Goal: Information Seeking & Learning: Learn about a topic

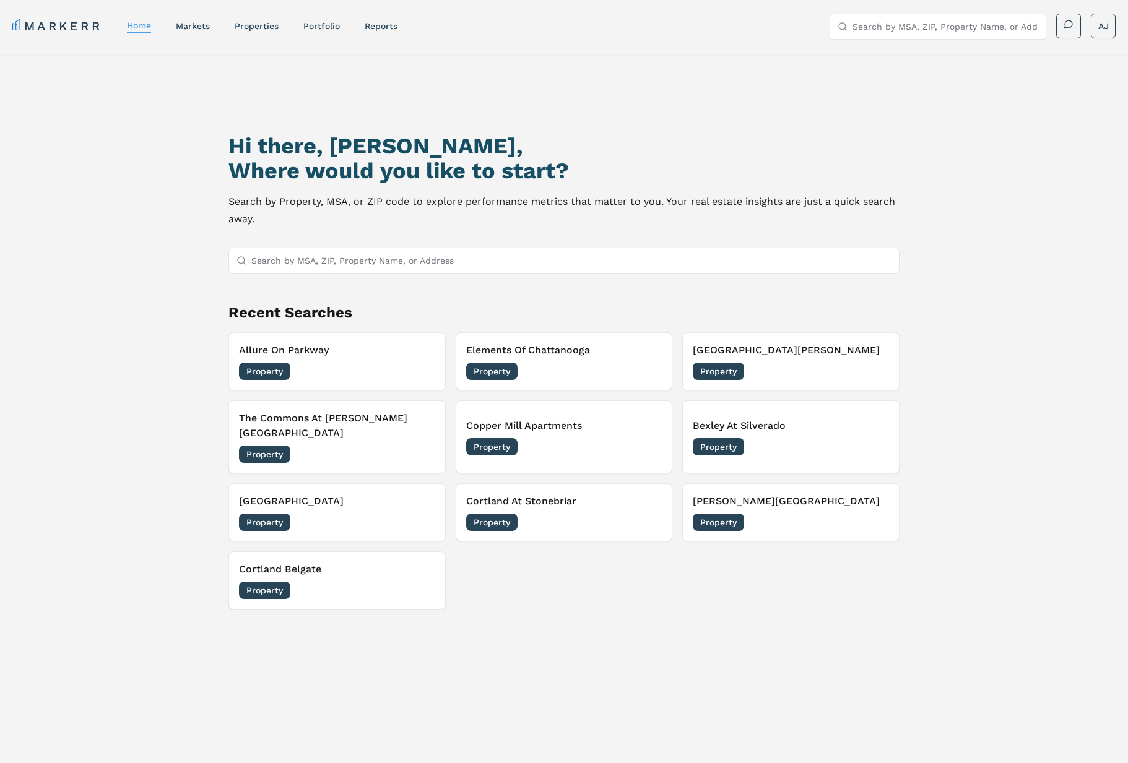
click at [326, 21] on link "Portfolio" at bounding box center [321, 26] width 37 height 10
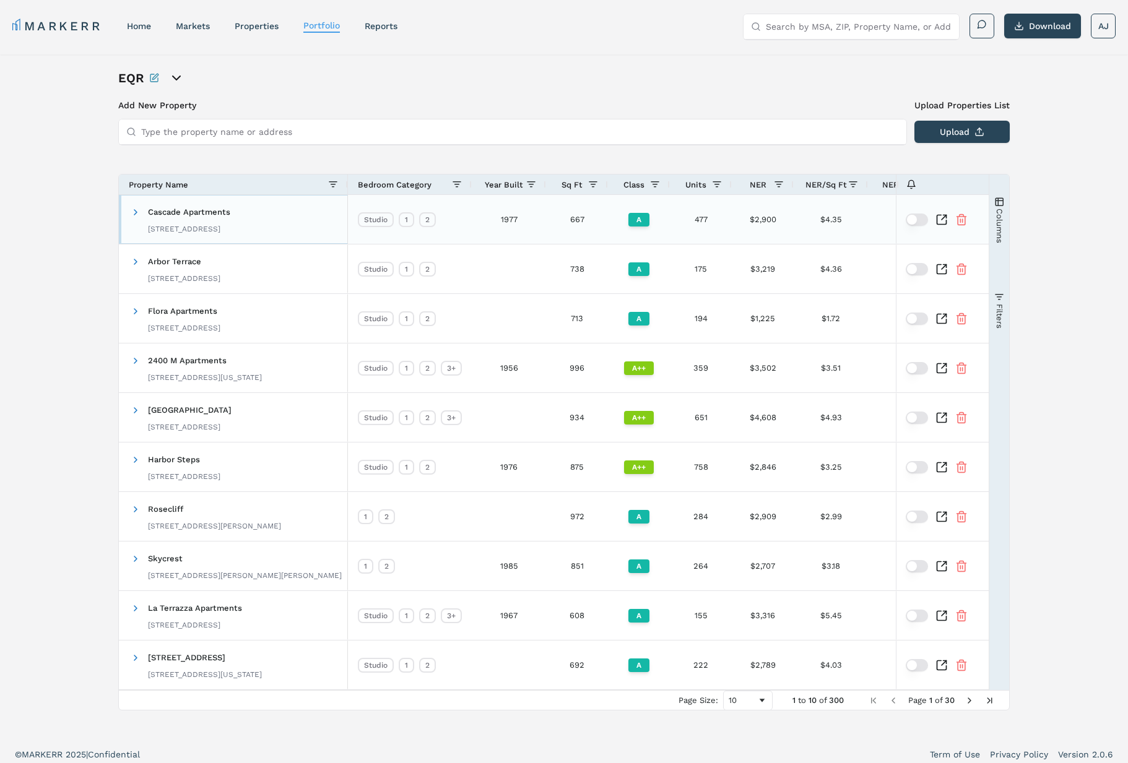
click at [207, 226] on div "221 Minor Ave N, Seattle, WA 98109" at bounding box center [189, 229] width 82 height 10
click at [132, 213] on span at bounding box center [136, 212] width 10 height 10
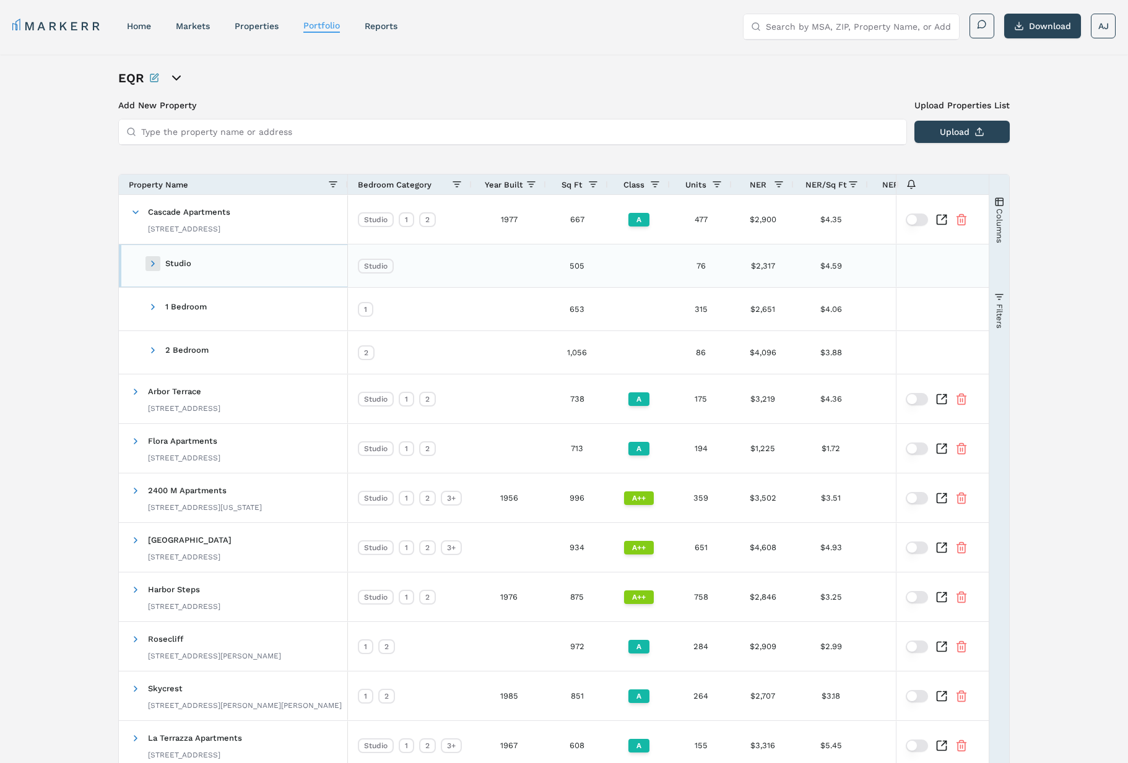
click at [154, 264] on span at bounding box center [153, 264] width 10 height 10
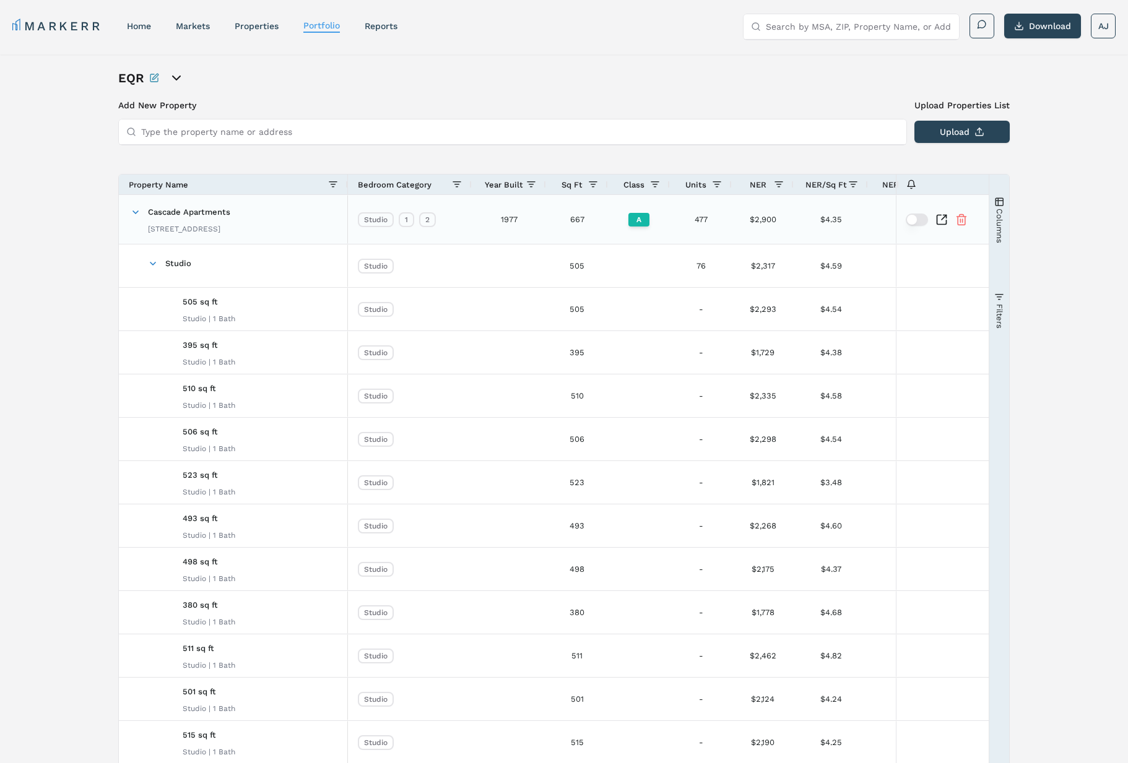
click at [944, 221] on icon "Inspect Comparable" at bounding box center [941, 219] width 12 height 12
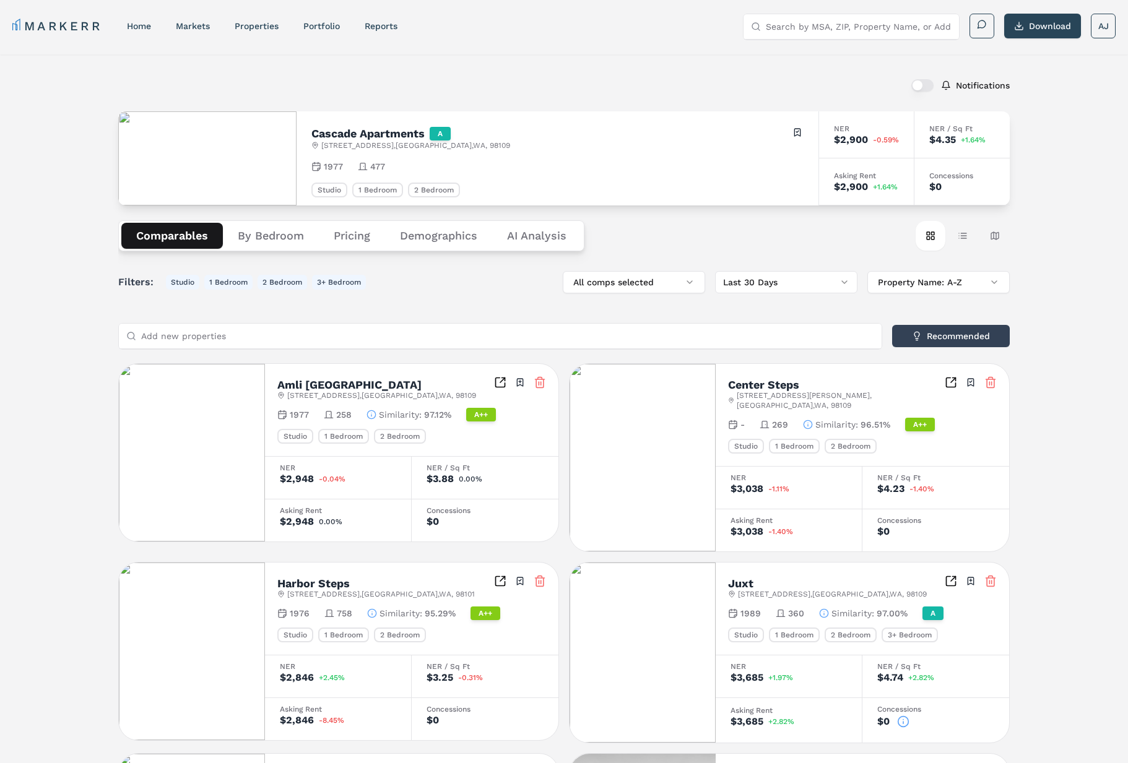
click at [277, 239] on button "By Bedroom" at bounding box center [271, 236] width 96 height 26
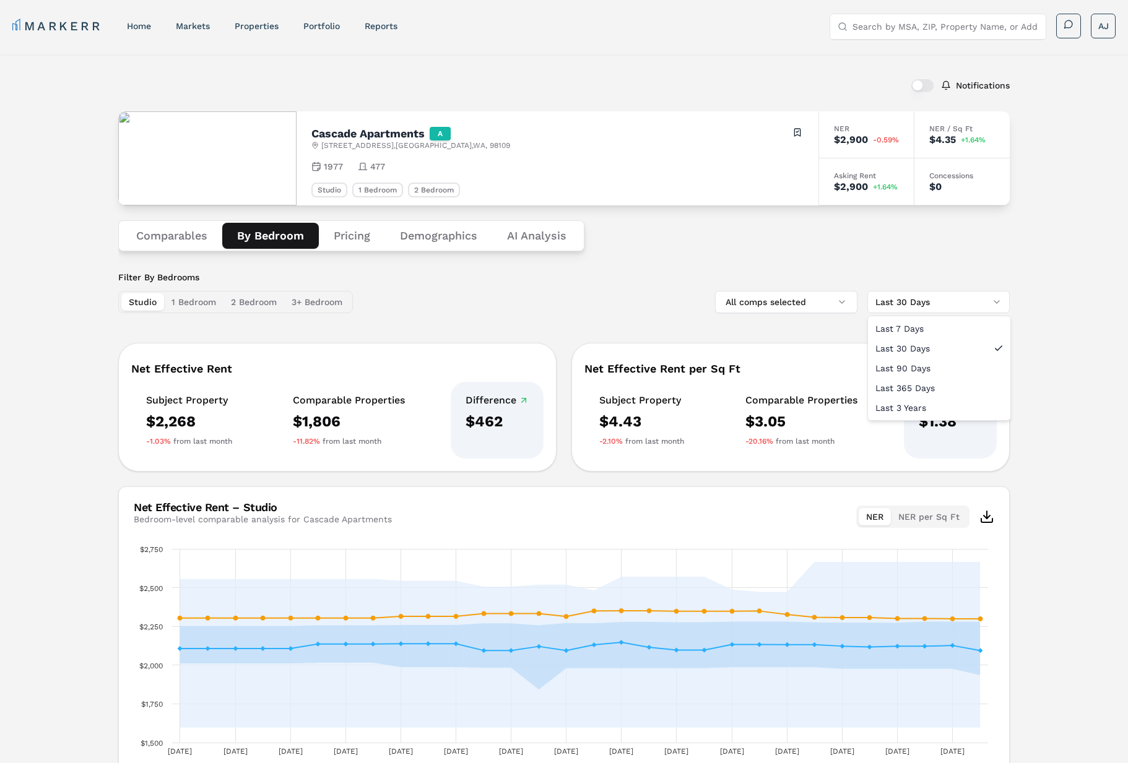
click at [936, 303] on html "MARKERR home markets properties Portfolio reports Search by MSA, ZIP, Property …" at bounding box center [564, 426] width 1128 height 853
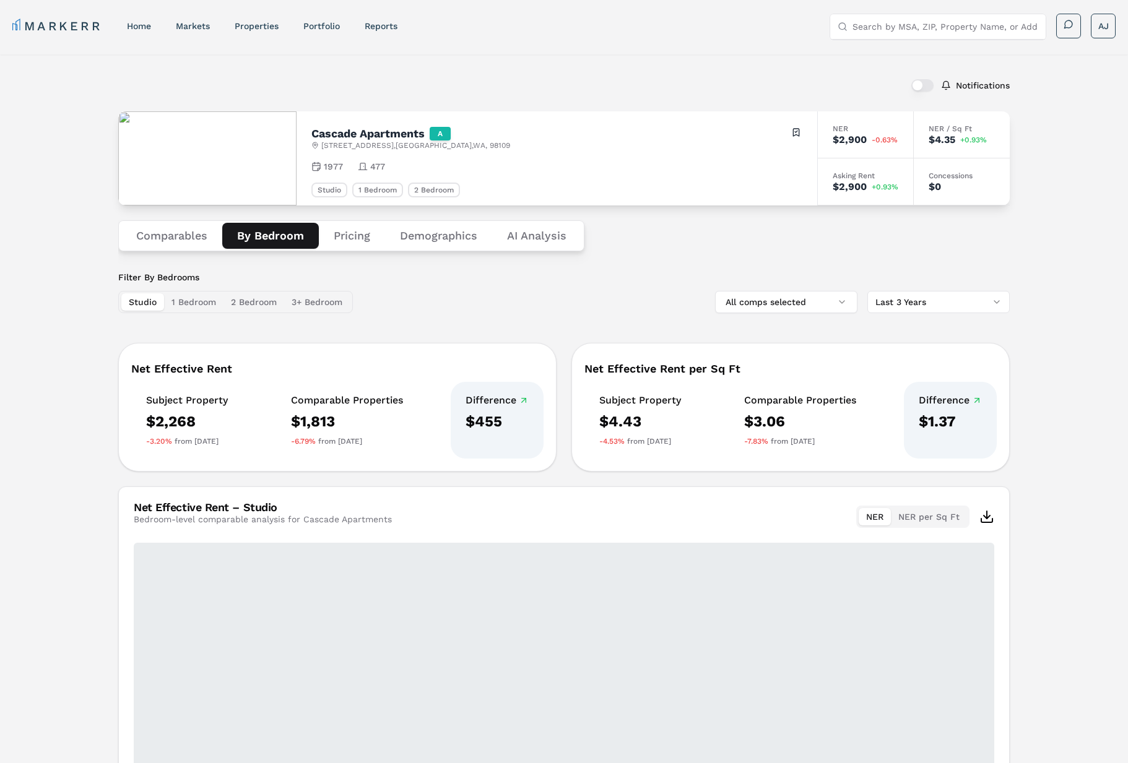
drag, startPoint x: 571, startPoint y: 285, endPoint x: 730, endPoint y: 125, distance: 225.4
click at [574, 285] on div "Filter By Bedrooms Studio 1 Bedroom 2 Bedroom 3+ Bedroom All comps selected Las…" at bounding box center [563, 292] width 891 height 42
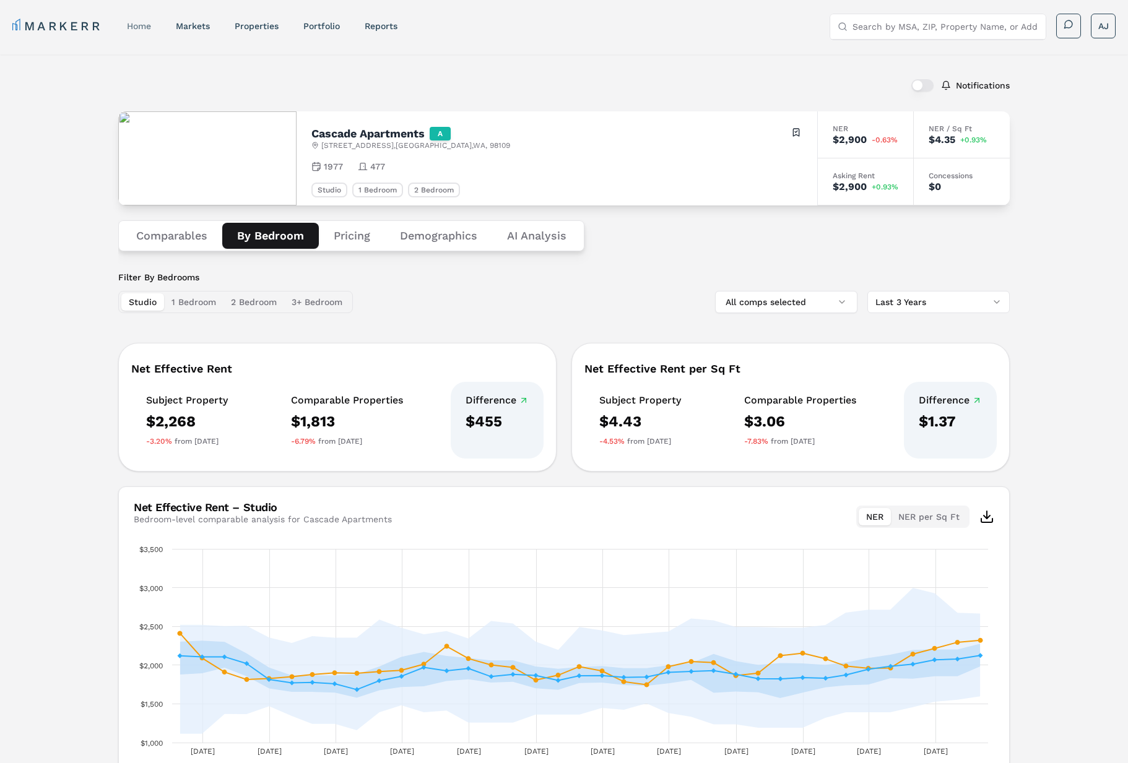
click at [144, 20] on div "home" at bounding box center [139, 26] width 24 height 12
click at [213, 22] on nav "MARKERR home markets properties Portfolio reports" at bounding box center [204, 25] width 385 height 17
click at [194, 26] on link "markets" at bounding box center [193, 26] width 34 height 10
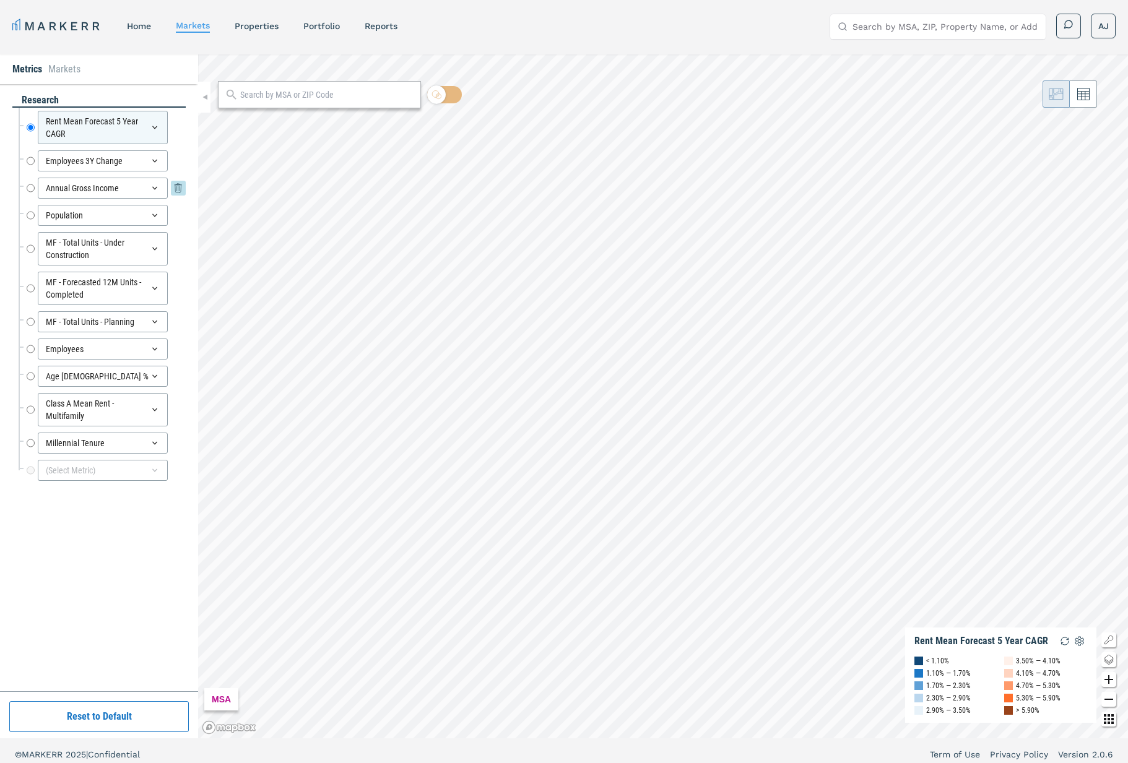
click at [116, 183] on div "Annual Gross Income" at bounding box center [103, 188] width 130 height 21
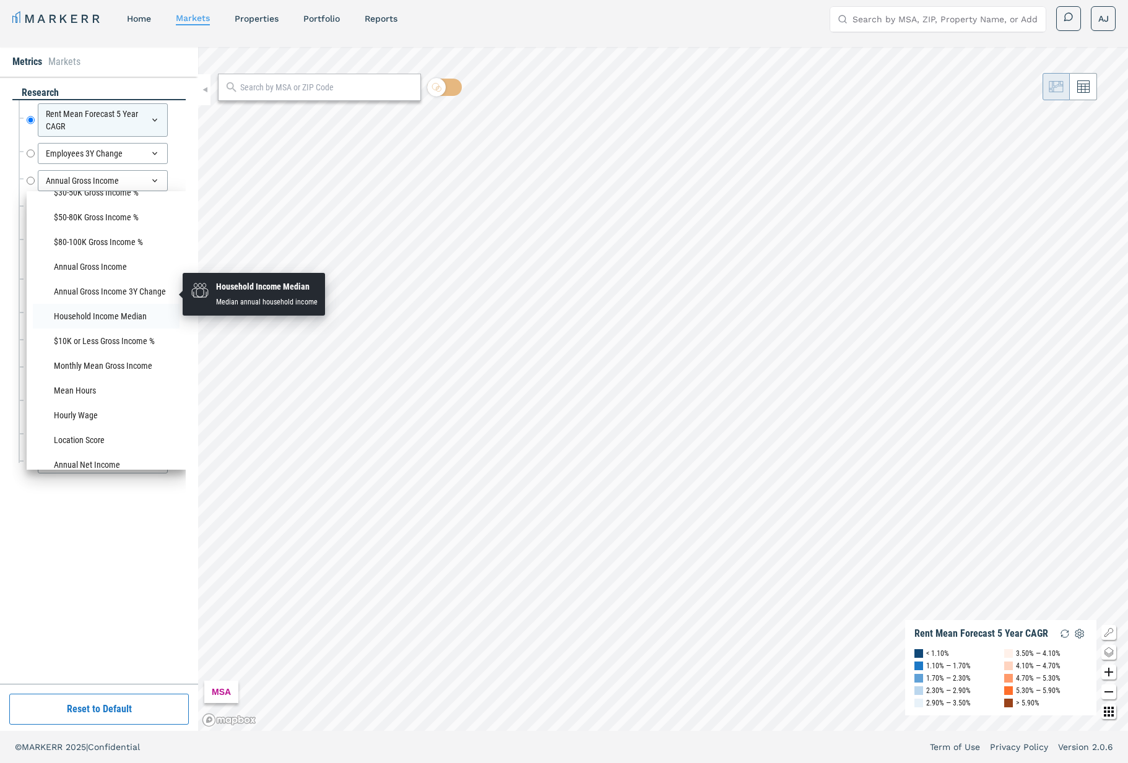
scroll to position [934, 0]
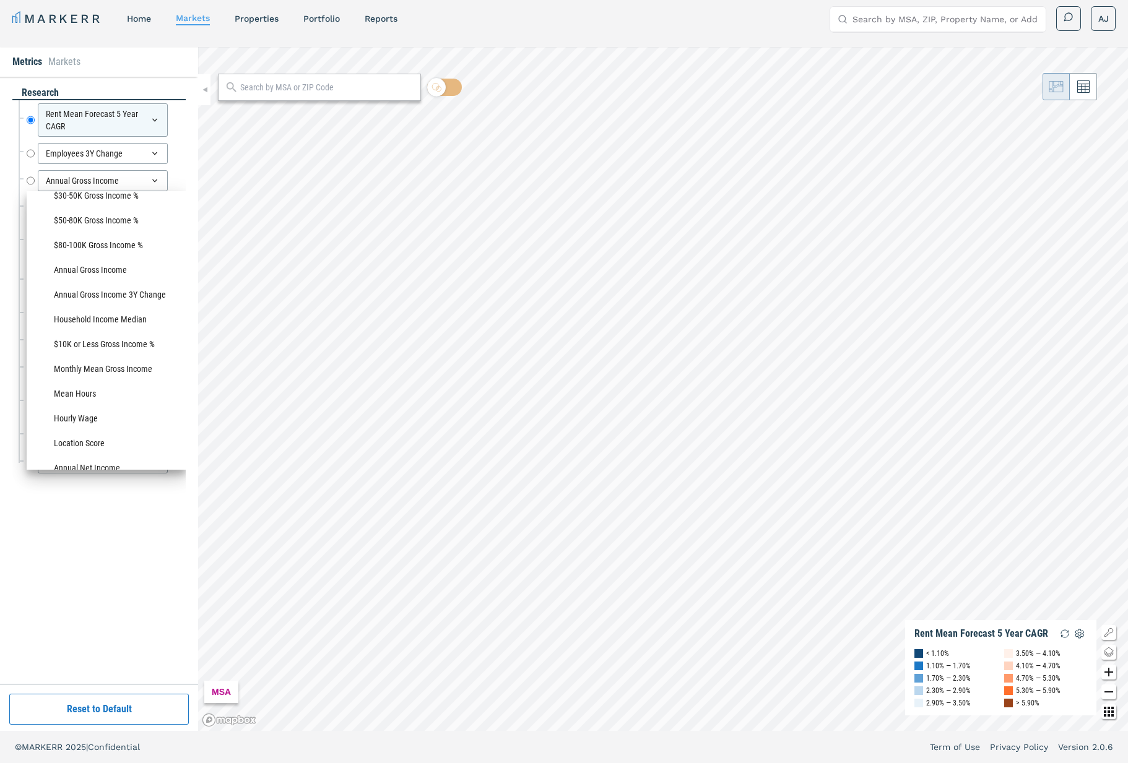
click at [133, 528] on div "research Rent Mean Forecast 5 Year CAGR Rent Mean Forecast 5 Year CAGR Employee…" at bounding box center [98, 380] width 173 height 589
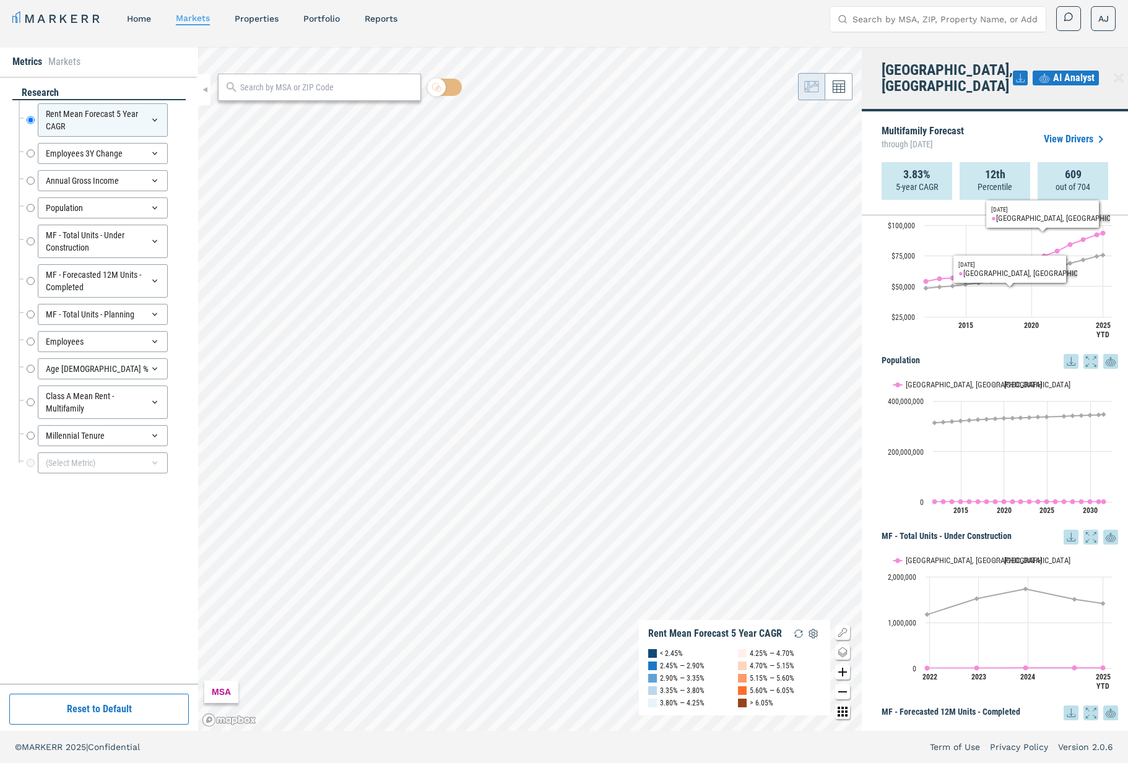
scroll to position [554, 0]
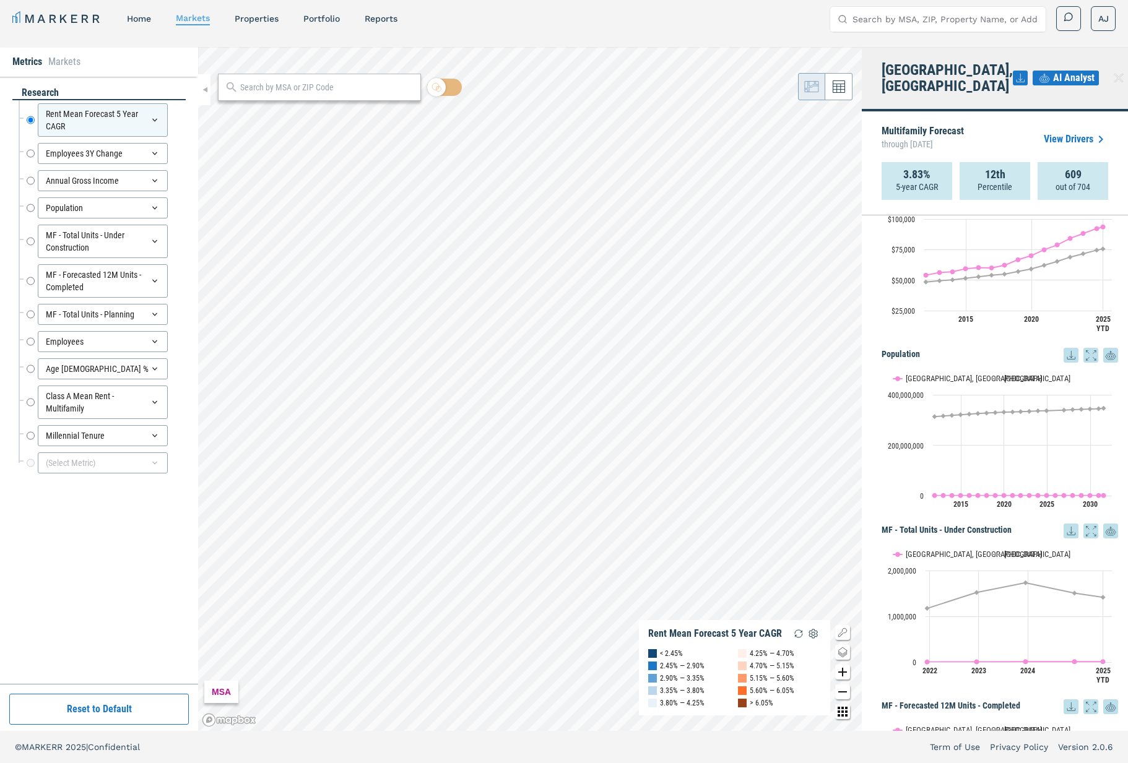
click at [1070, 77] on span "AI Analyst" at bounding box center [1073, 78] width 41 height 15
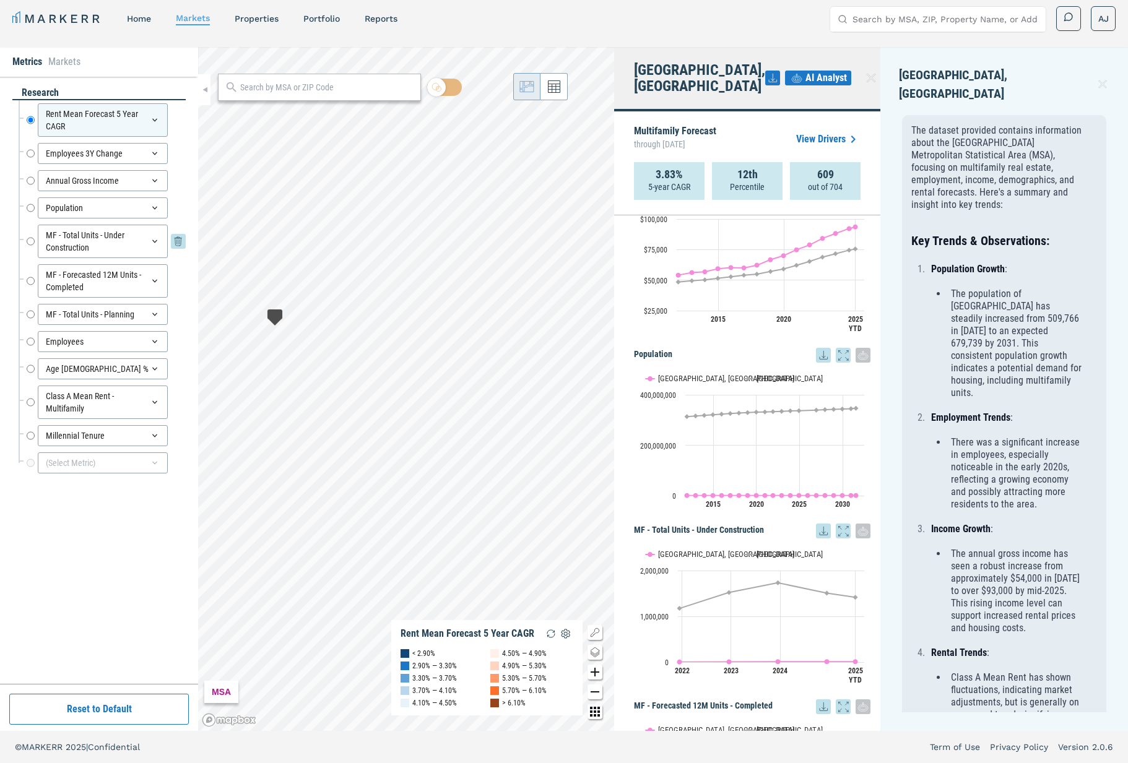
click at [92, 232] on div "MF - Total Units - Under Construction" at bounding box center [103, 241] width 130 height 33
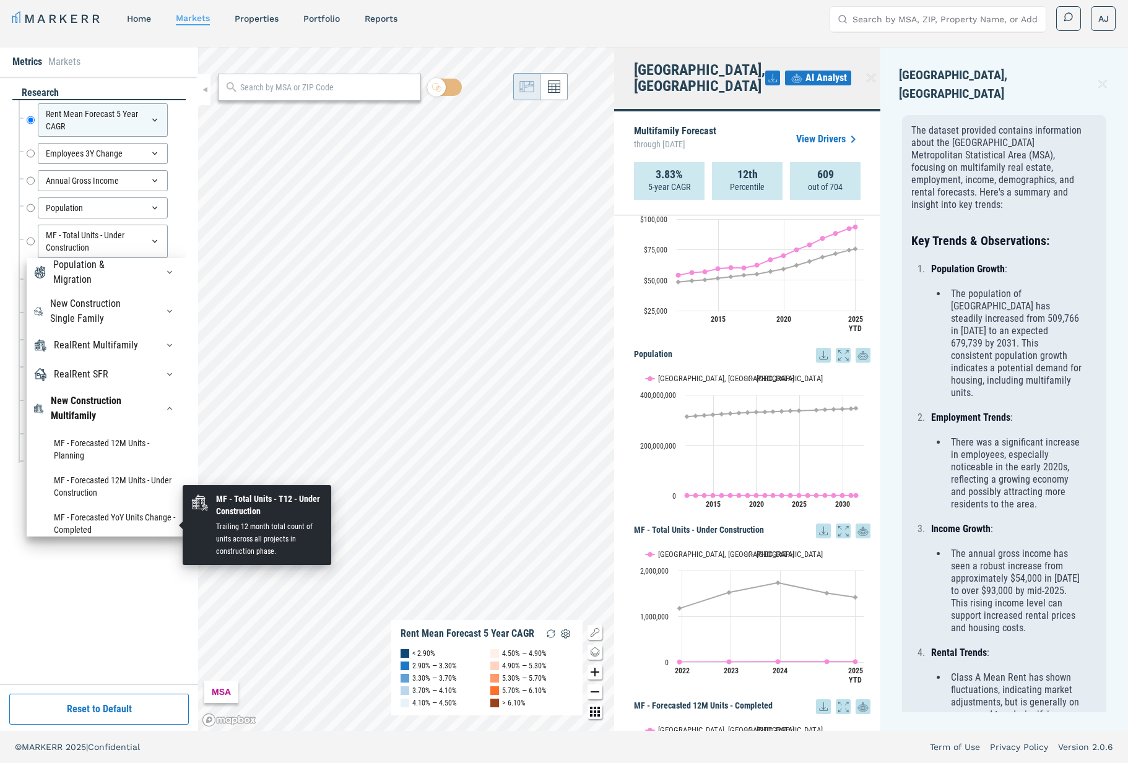
scroll to position [0, 0]
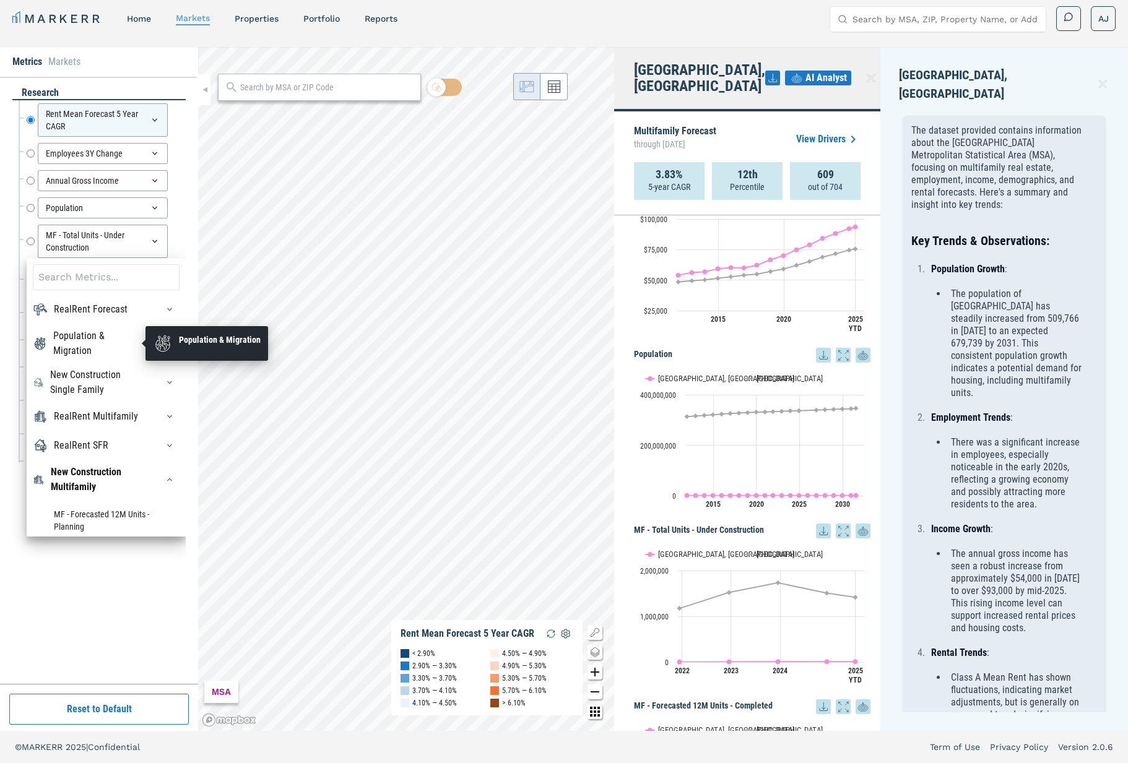
click at [81, 348] on div "Population & Migration" at bounding box center [97, 344] width 89 height 30
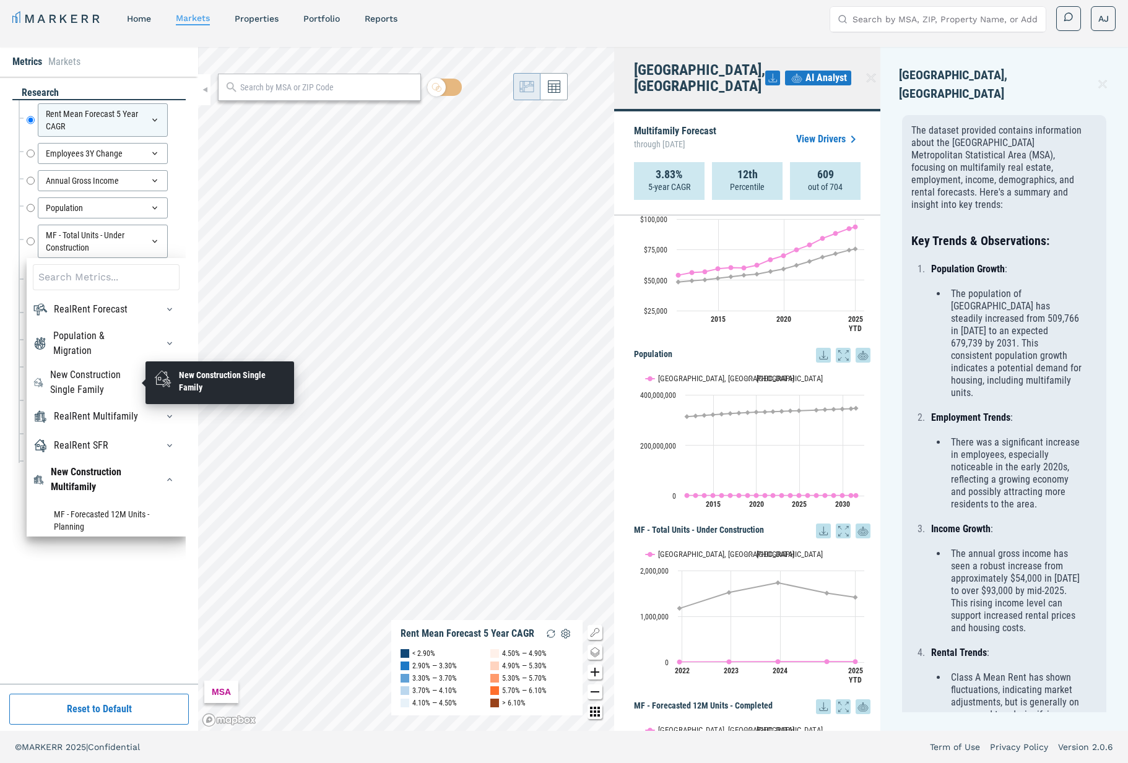
click at [86, 369] on div "New Construction Single Family" at bounding box center [96, 383] width 93 height 30
click at [80, 383] on div "New Construction Single Family" at bounding box center [96, 383] width 93 height 30
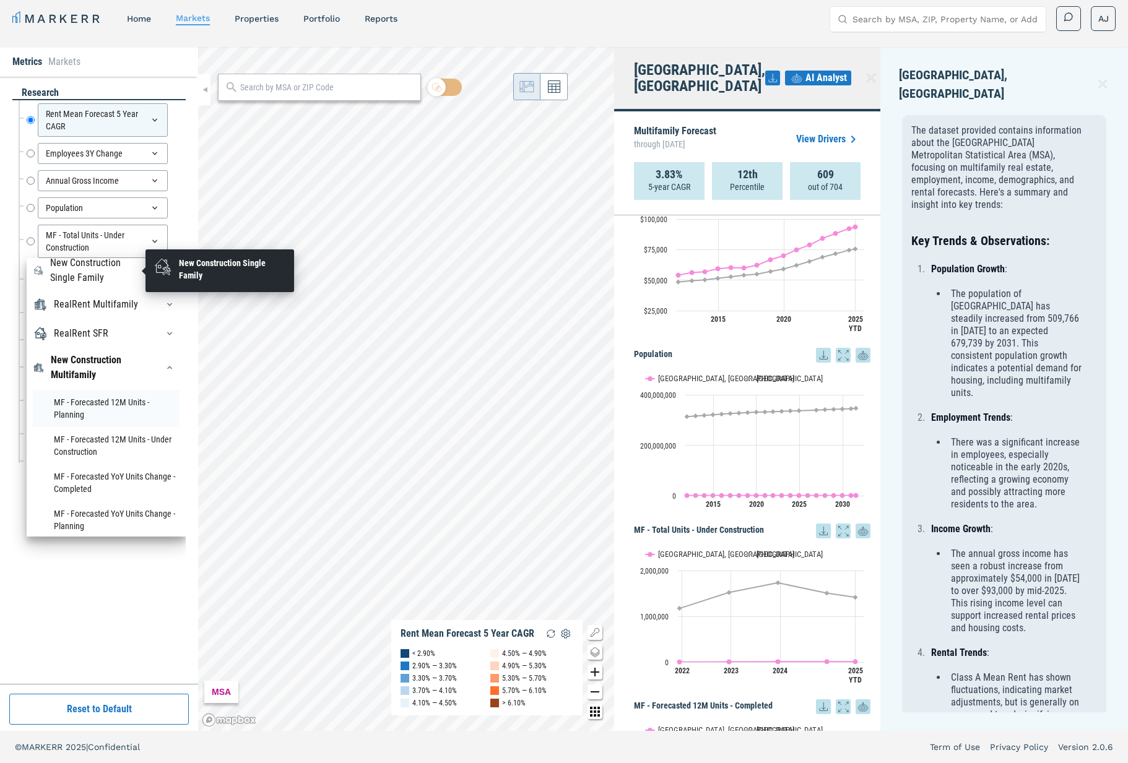
scroll to position [118, 0]
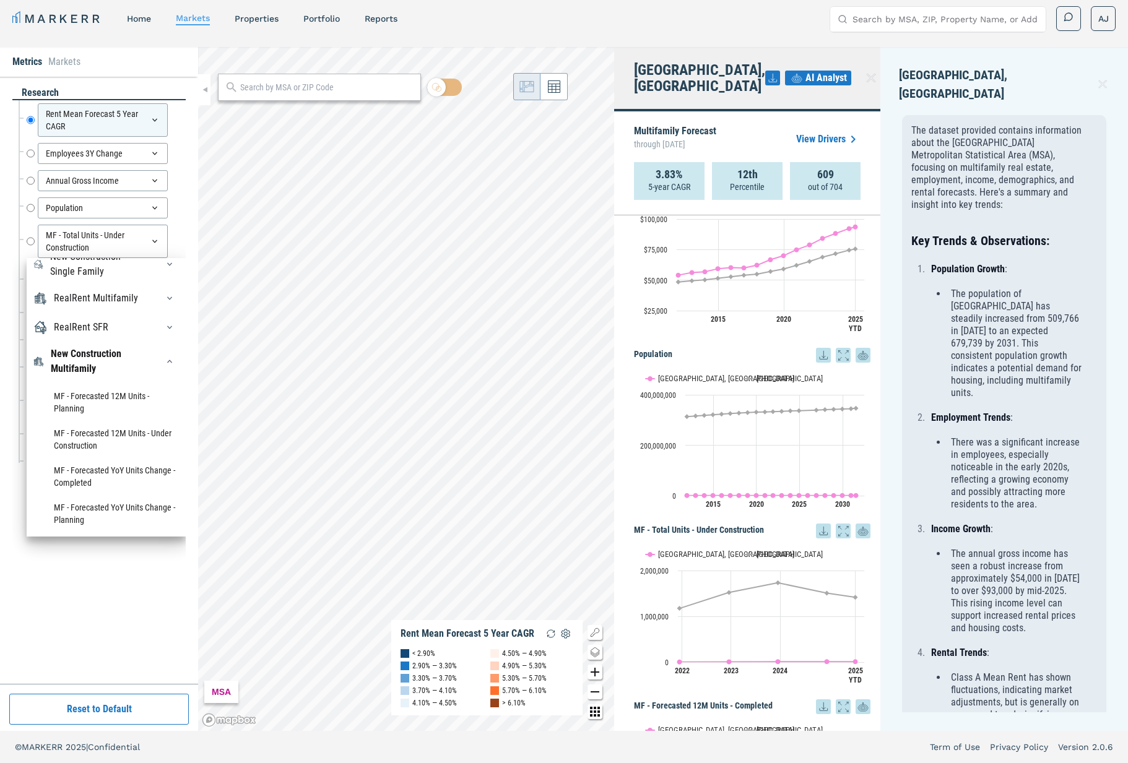
click at [98, 377] on div "New Construction Multifamily MF - Forecasted 12M Units - Planning MF - Forecast…" at bounding box center [106, 582] width 147 height 470
click at [970, 231] on h3 "Key Trends & Observations:" at bounding box center [996, 241] width 170 height 20
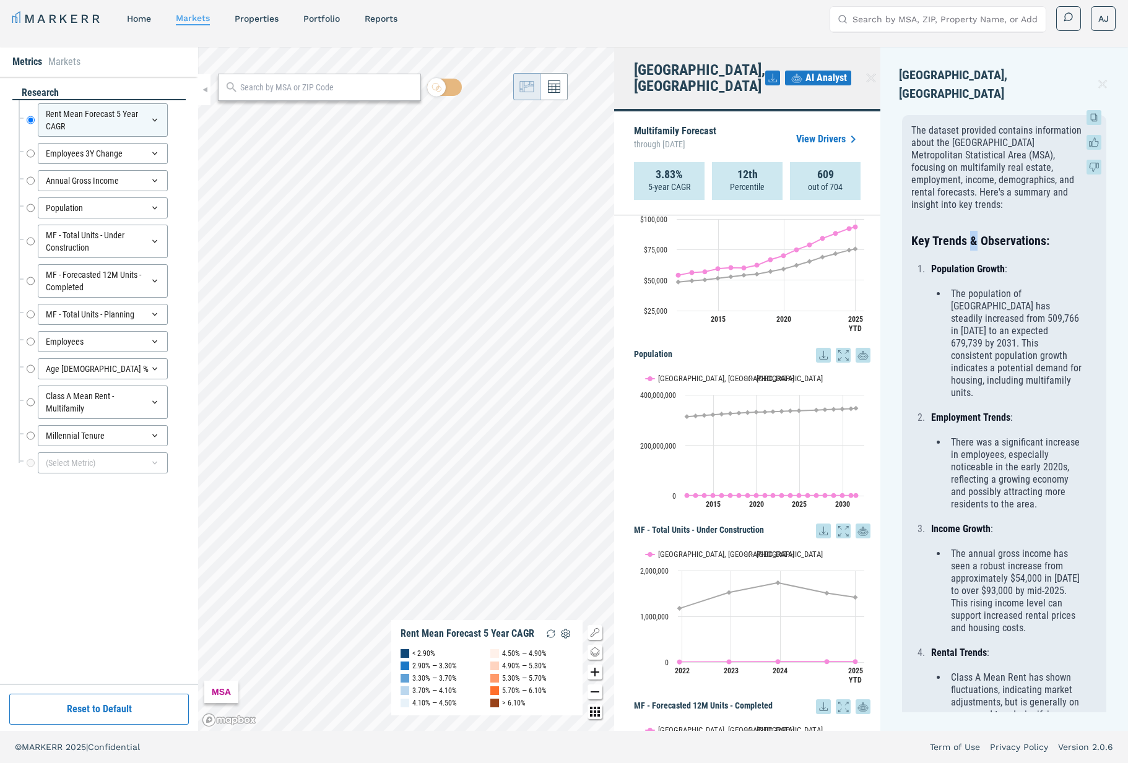
click at [970, 231] on h3 "Key Trends & Observations:" at bounding box center [996, 241] width 170 height 20
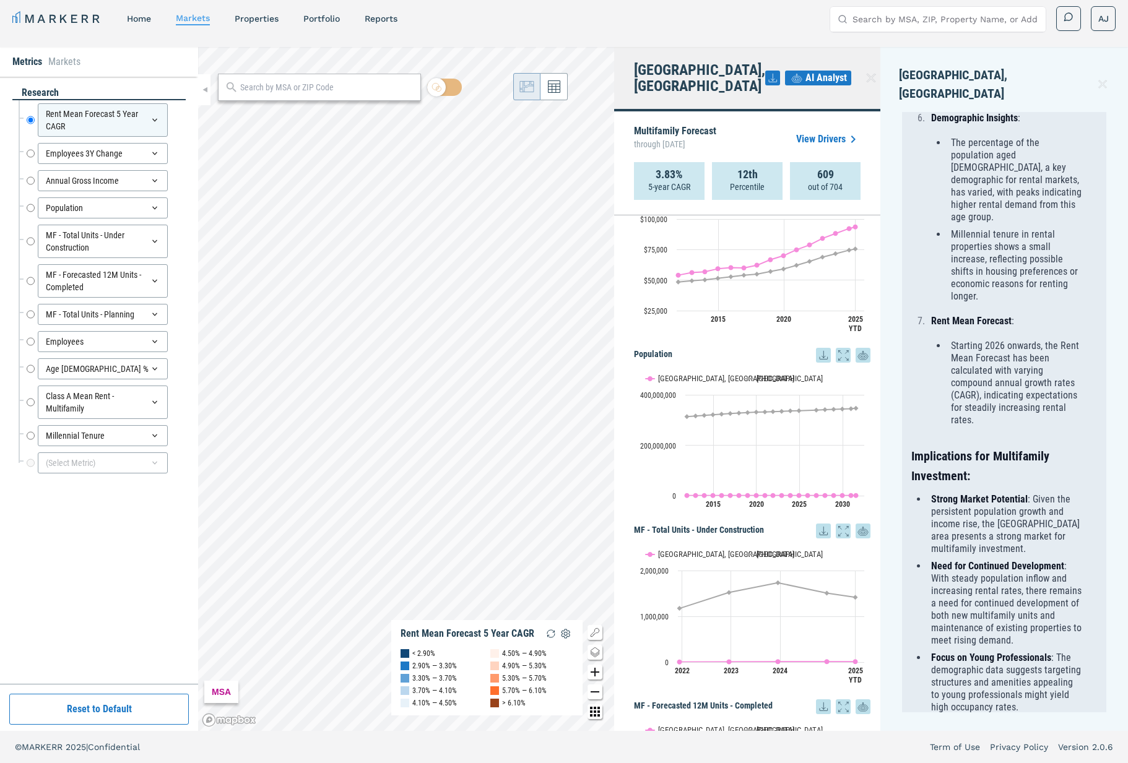
scroll to position [931, 0]
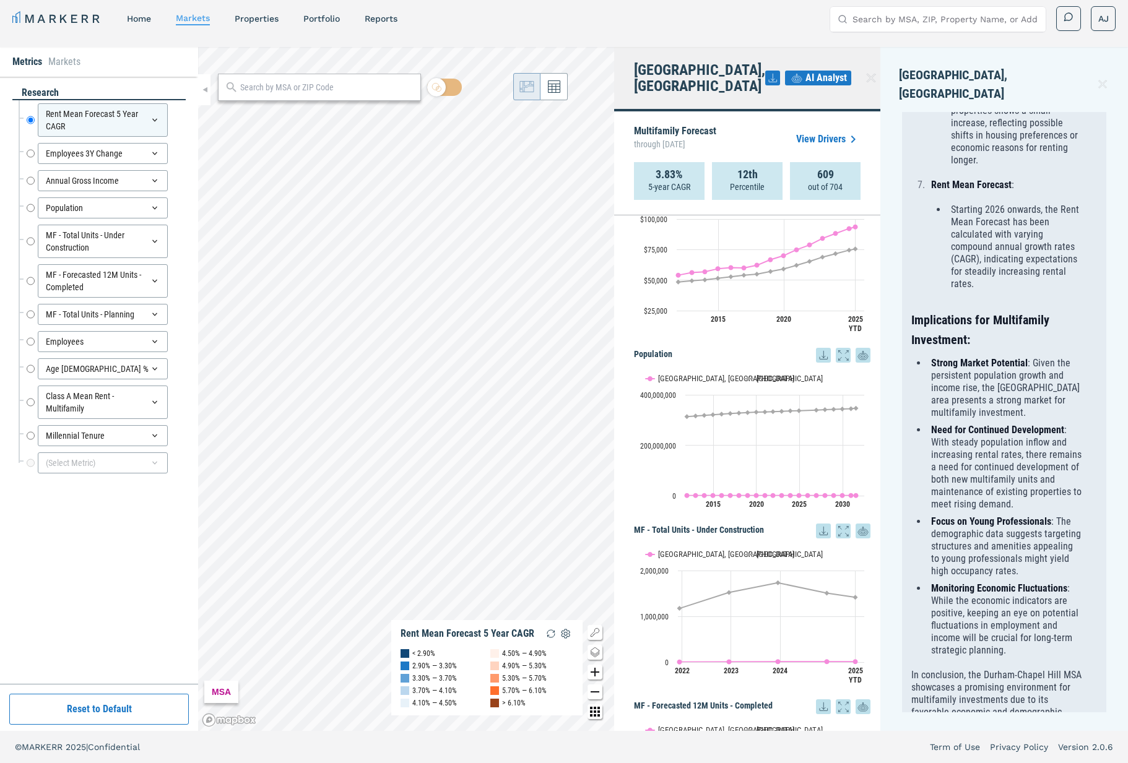
click at [1103, 77] on icon at bounding box center [1102, 84] width 14 height 15
